Goal: Find specific page/section: Locate a particular part of the current website

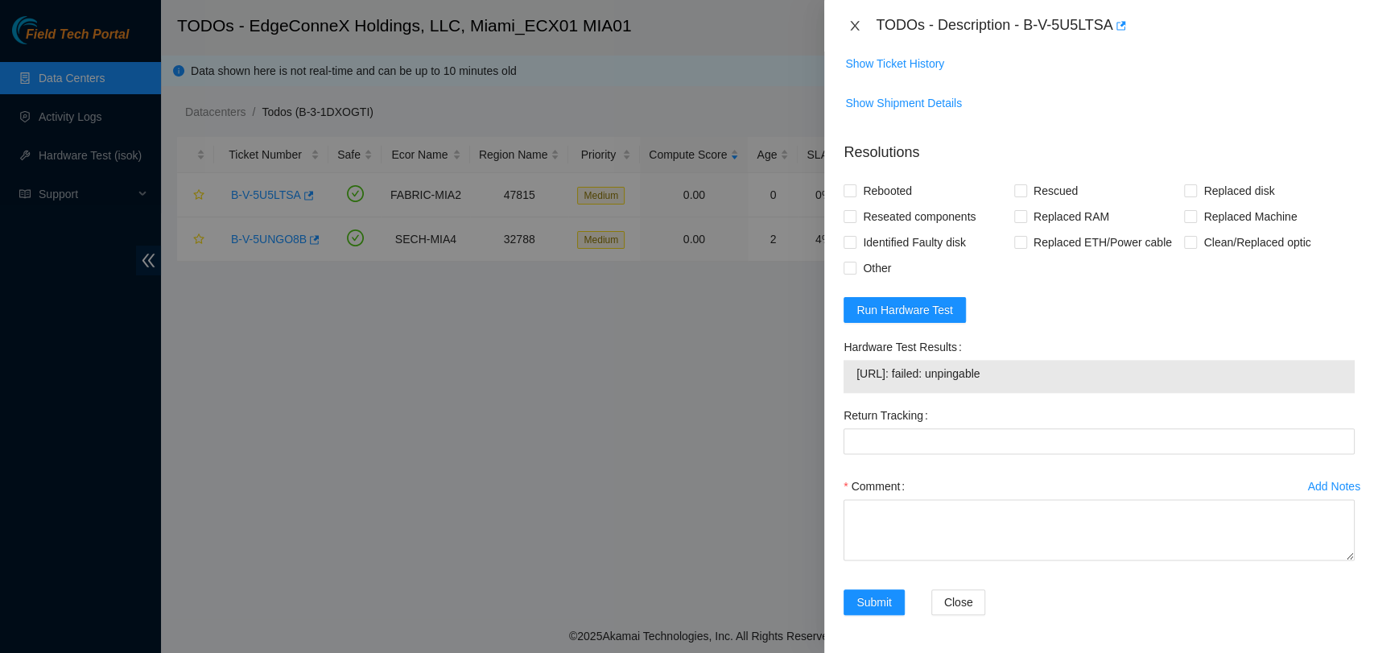
click at [852, 23] on icon "close" at bounding box center [855, 26] width 9 height 10
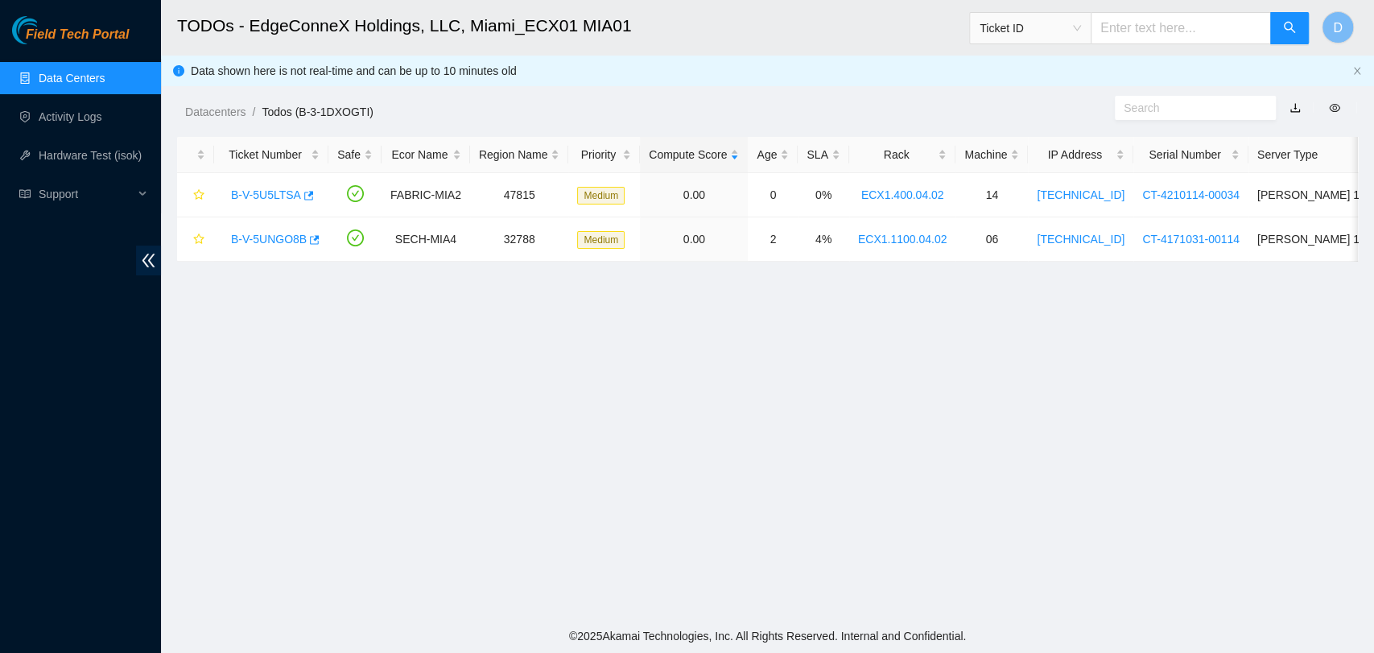
scroll to position [366, 0]
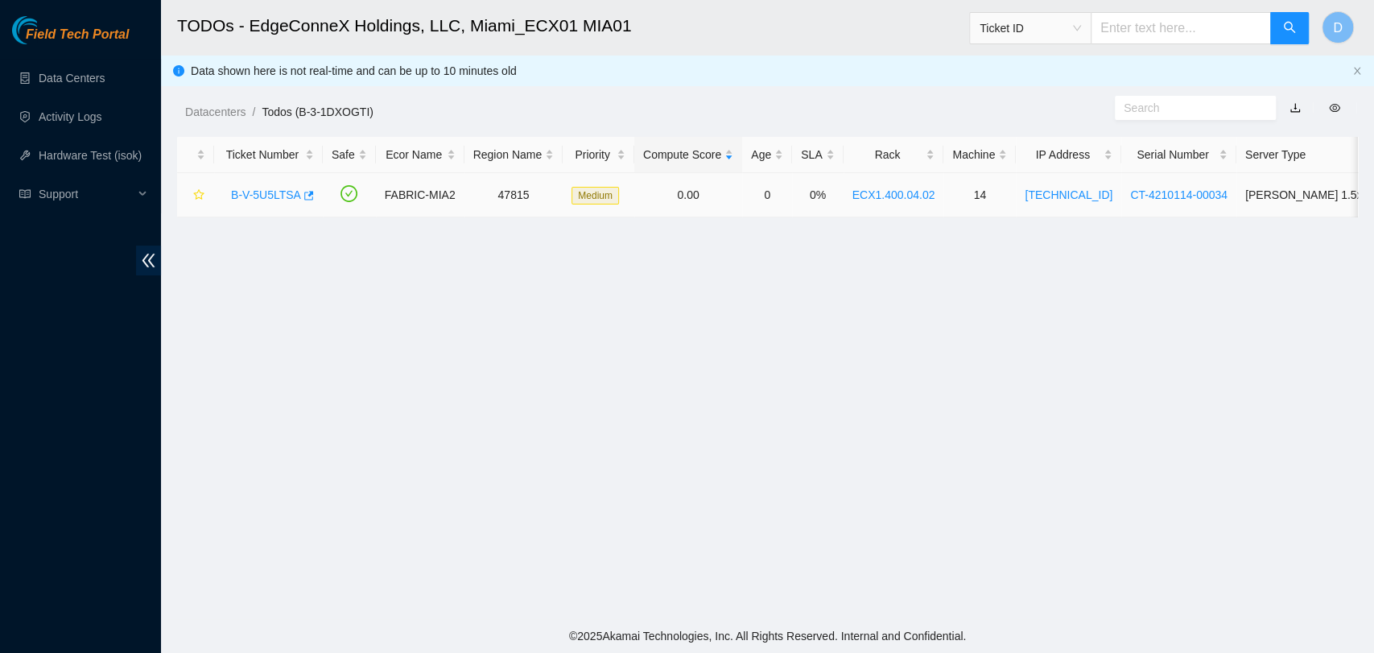
click at [283, 200] on link "B-V-5U5LTSA" at bounding box center [266, 194] width 70 height 13
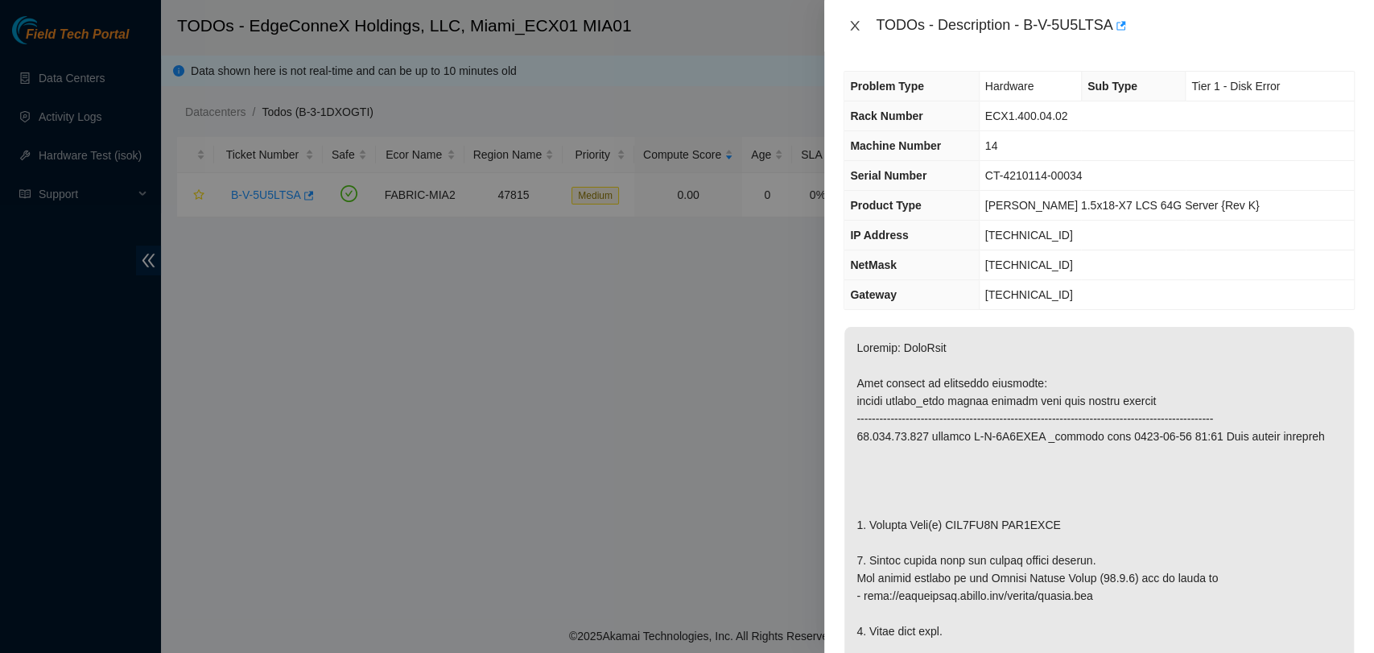
click at [858, 27] on icon "close" at bounding box center [854, 25] width 13 height 13
